Goal: Check status

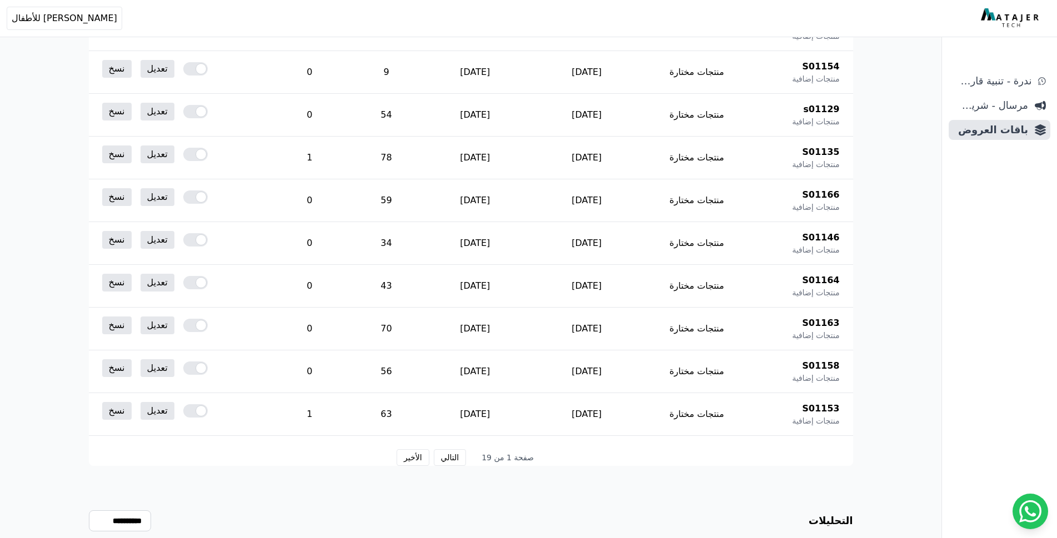
scroll to position [555, 0]
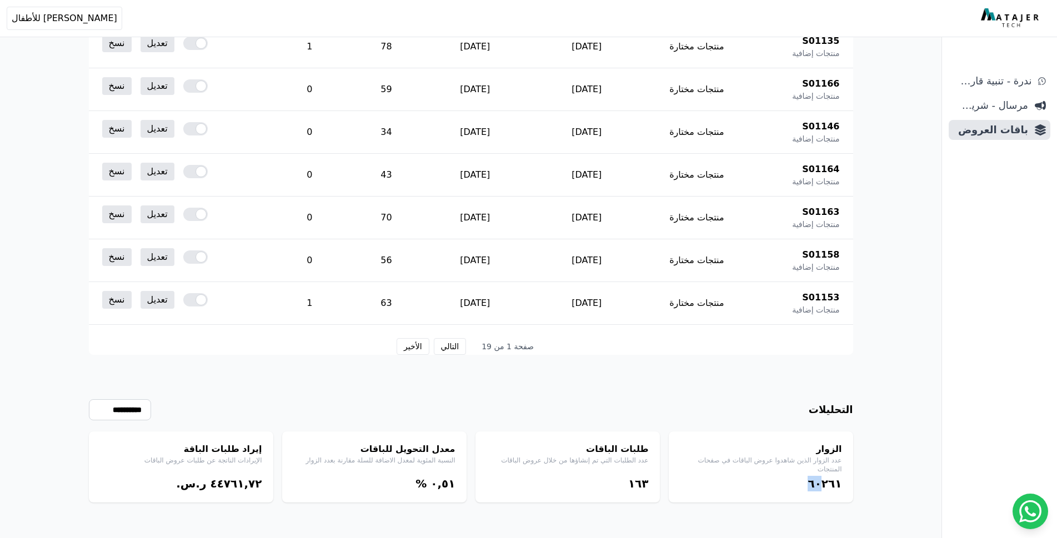
drag, startPoint x: 821, startPoint y: 485, endPoint x: 791, endPoint y: 484, distance: 29.5
click at [791, 484] on div "٦۰٢٦١" at bounding box center [761, 484] width 162 height 16
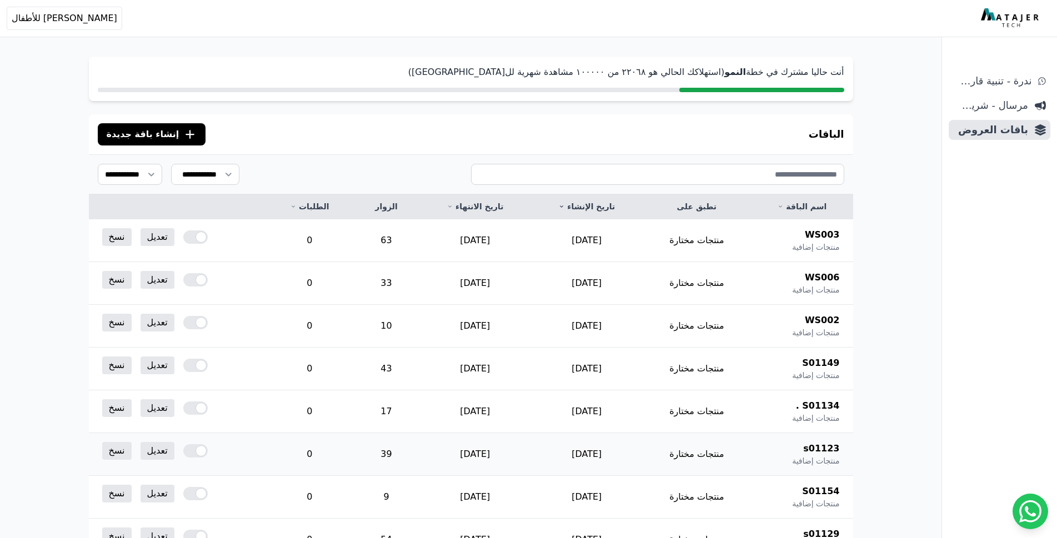
scroll to position [0, 0]
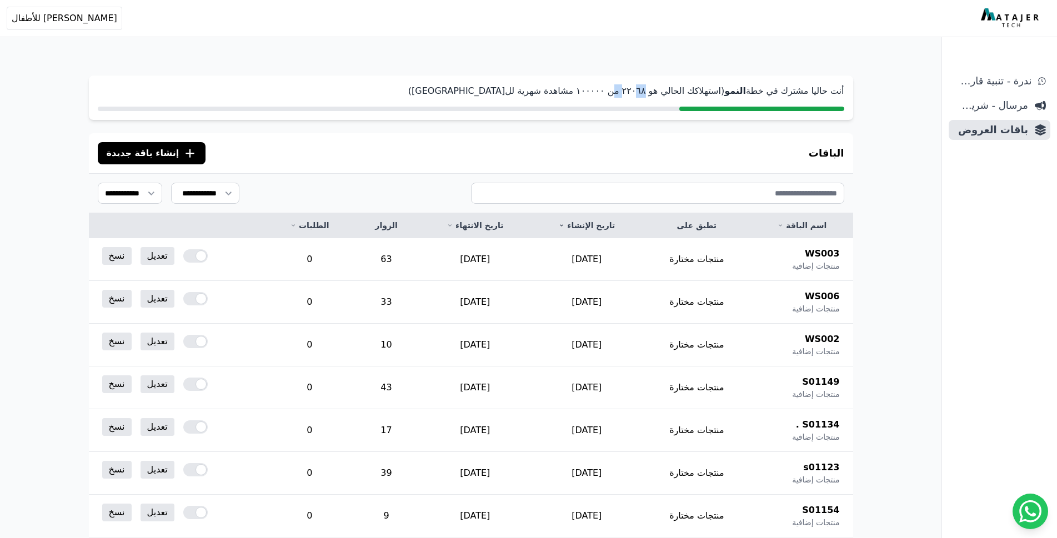
drag, startPoint x: 666, startPoint y: 90, endPoint x: 657, endPoint y: 92, distance: 9.2
click at [657, 92] on p "أنت حاليا مشترك في خطة النمو (استهلاكك الحالي هو ٢٢۰٦٨ من ١۰۰۰۰۰ مشاهدة شهرية ل…" at bounding box center [471, 90] width 746 height 13
click at [658, 91] on p "أنت حاليا مشترك في خطة النمو (استهلاكك الحالي هو ٢٢۰٦٨ من ١۰۰۰۰۰ مشاهدة شهرية ل…" at bounding box center [471, 90] width 746 height 13
drag, startPoint x: 666, startPoint y: 90, endPoint x: 655, endPoint y: 92, distance: 11.2
click at [655, 92] on p "أنت حاليا مشترك في خطة النمو (استهلاكك الحالي هو ٢٢۰٦٨ من ١۰۰۰۰۰ مشاهدة شهرية ل…" at bounding box center [471, 90] width 746 height 13
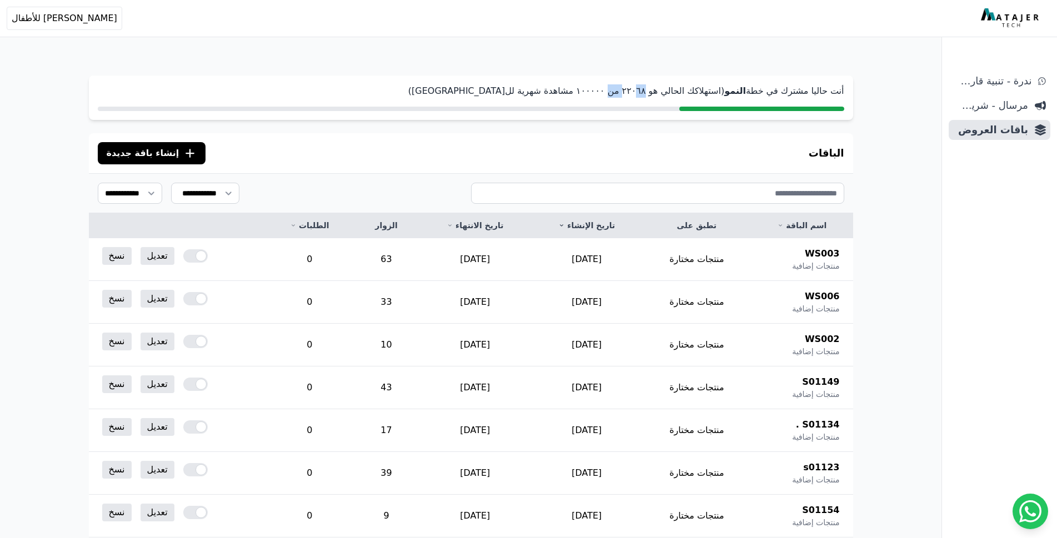
click at [668, 92] on p "أنت حاليا مشترك في خطة النمو (استهلاكك الحالي هو ٢٢۰٦٨ من ١۰۰۰۰۰ مشاهدة شهرية ل…" at bounding box center [471, 90] width 746 height 13
